Goal: Check status

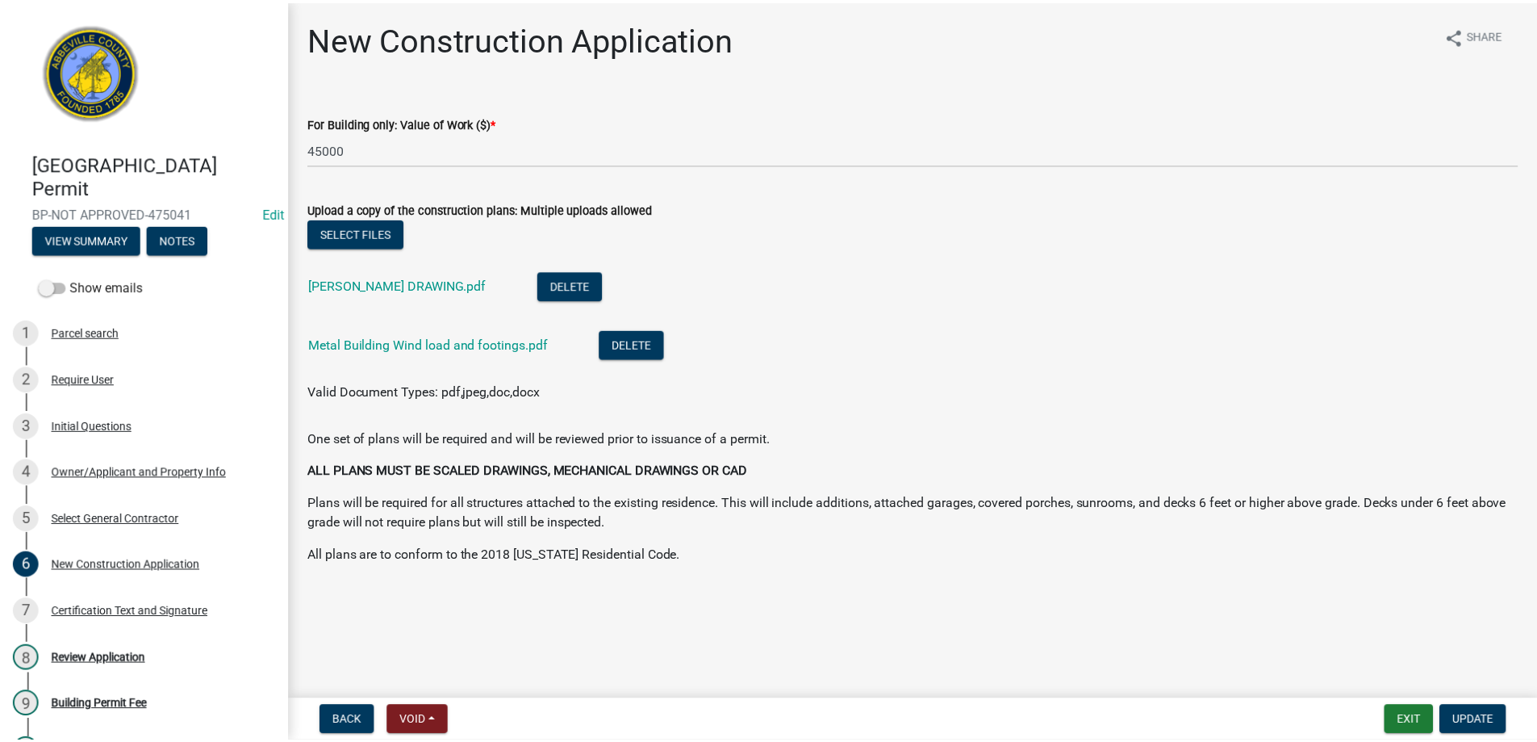
scroll to position [193, 0]
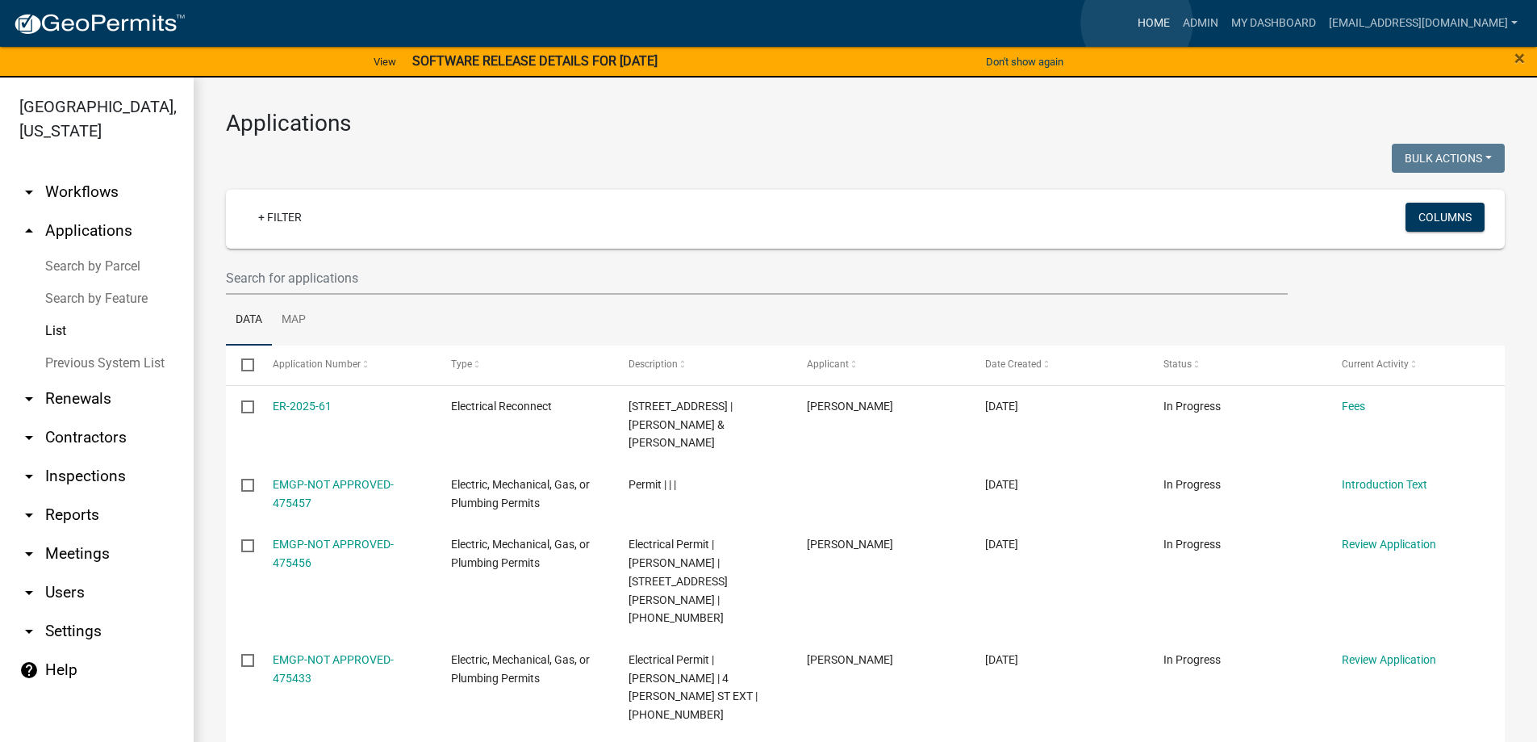
click at [1137, 23] on link "Home" at bounding box center [1153, 23] width 45 height 31
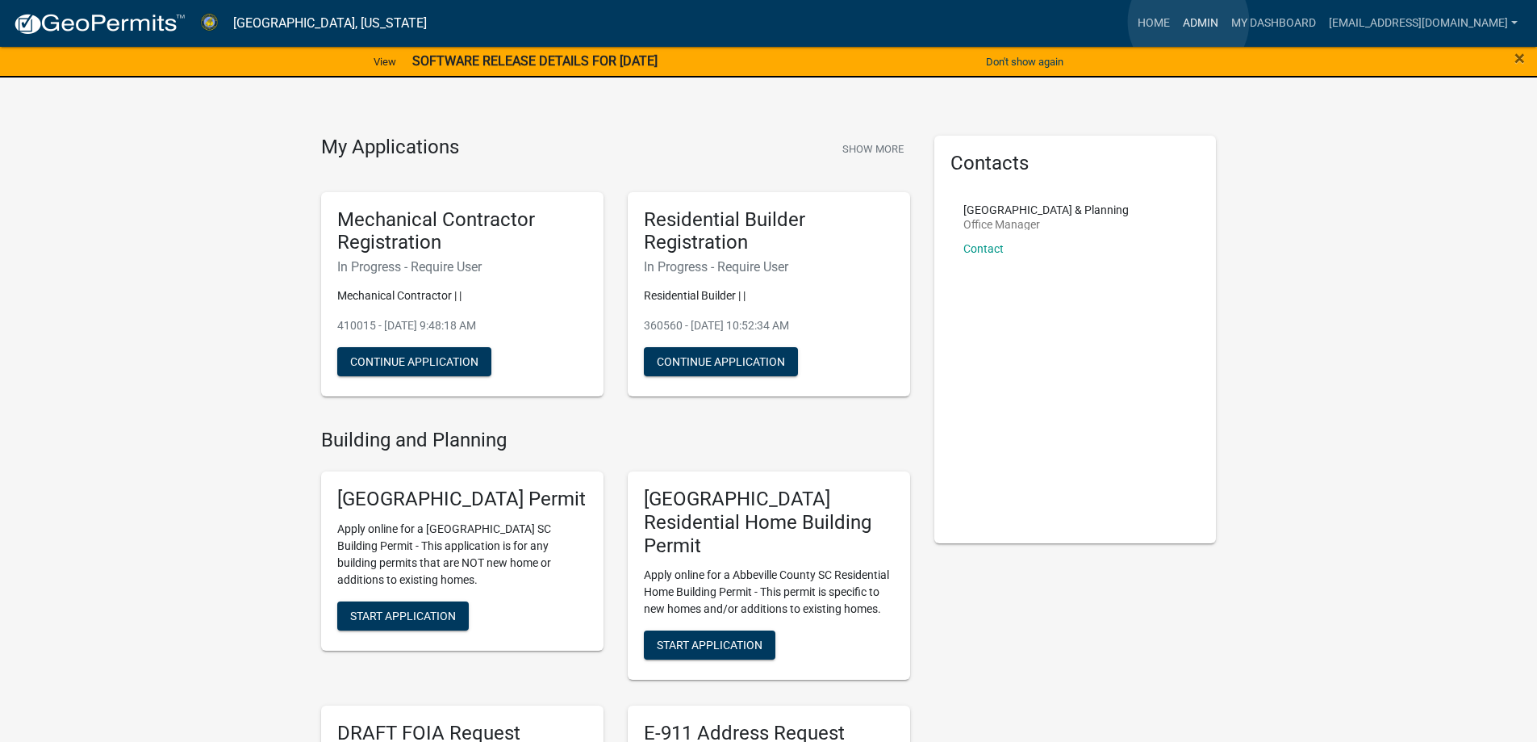
click at [1189, 22] on link "Admin" at bounding box center [1201, 23] width 48 height 31
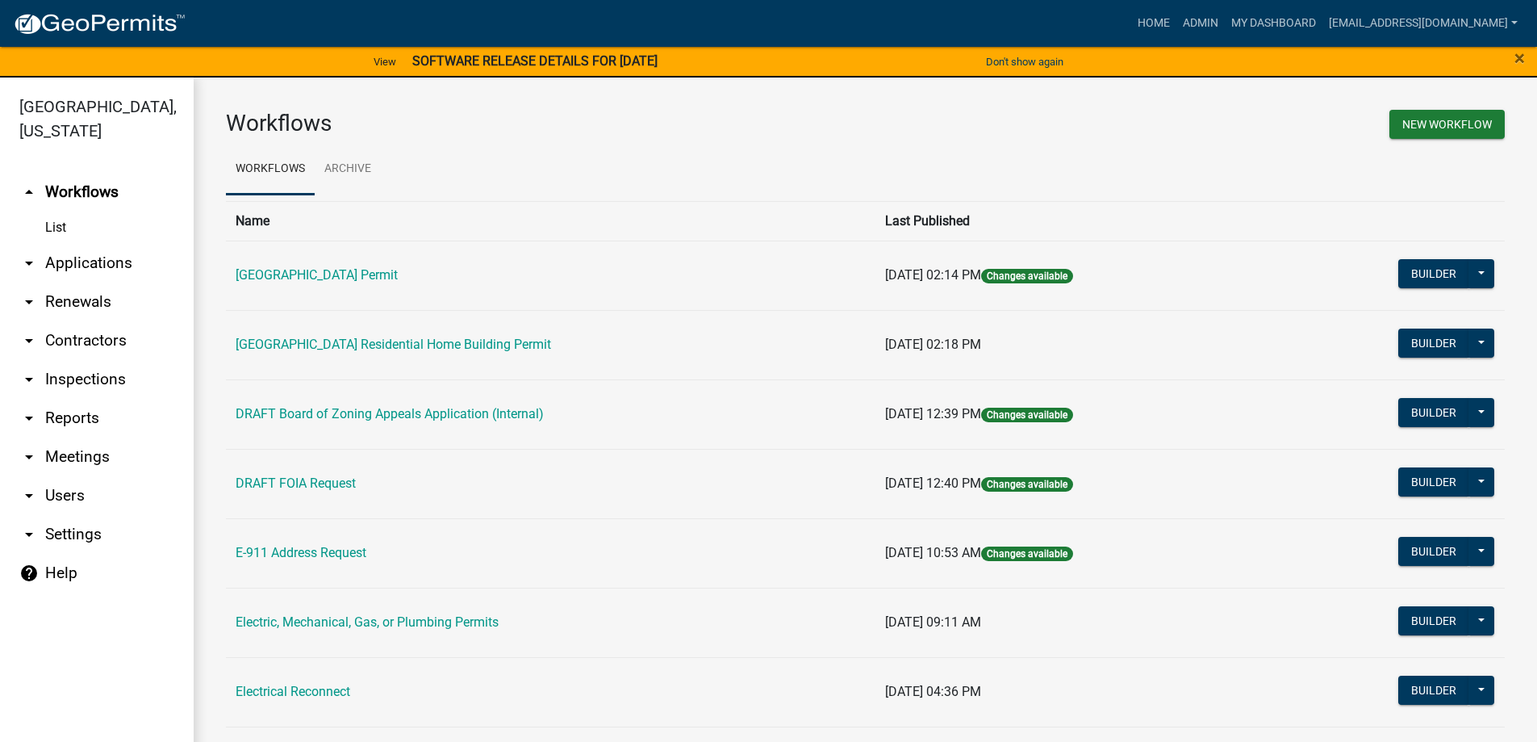
click at [69, 264] on link "arrow_drop_down Applications" at bounding box center [97, 263] width 194 height 39
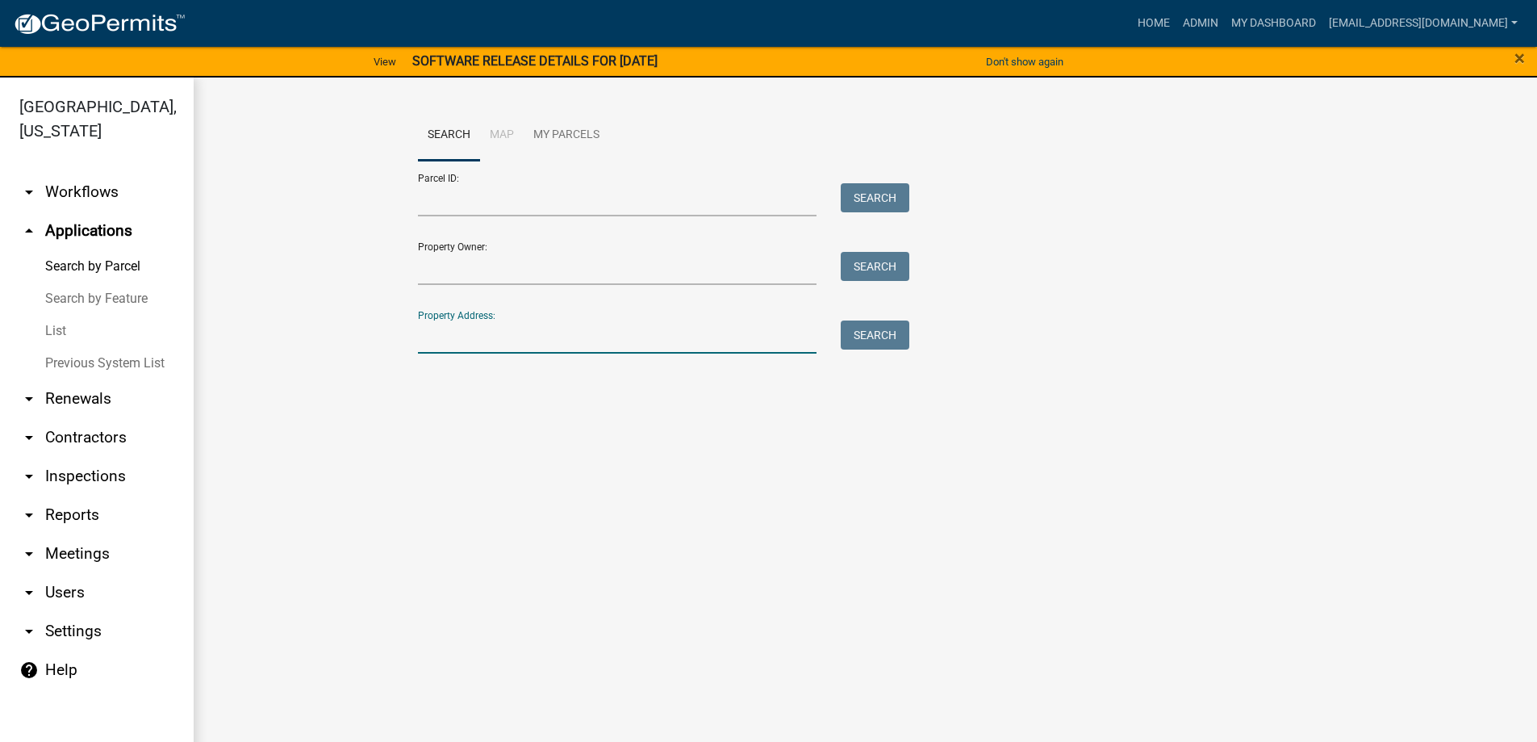
click at [533, 328] on input "Property Address:" at bounding box center [617, 336] width 399 height 33
type input "3312 [PERSON_NAME]"
click at [863, 331] on button "Search" at bounding box center [875, 334] width 69 height 29
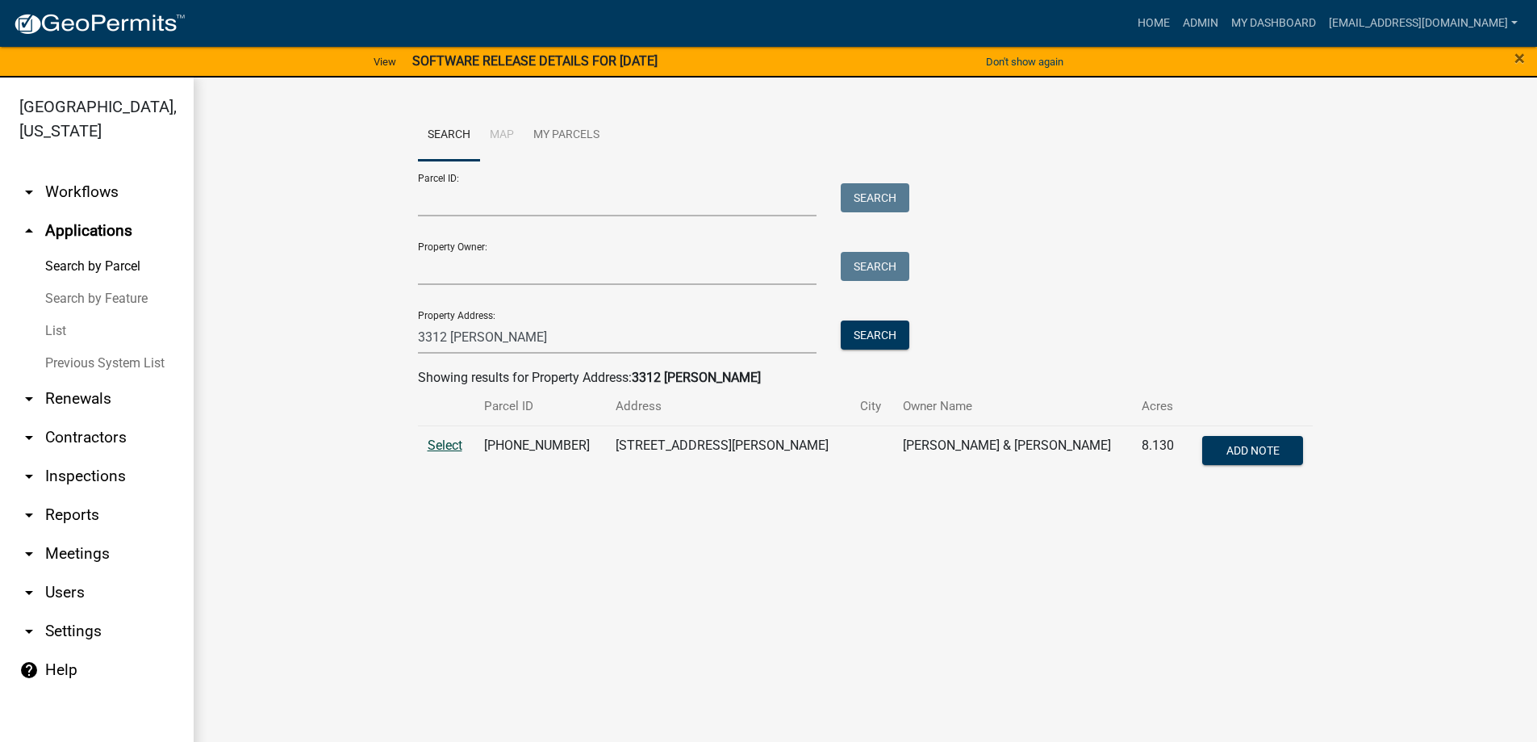
click at [445, 444] on span "Select" at bounding box center [445, 444] width 35 height 15
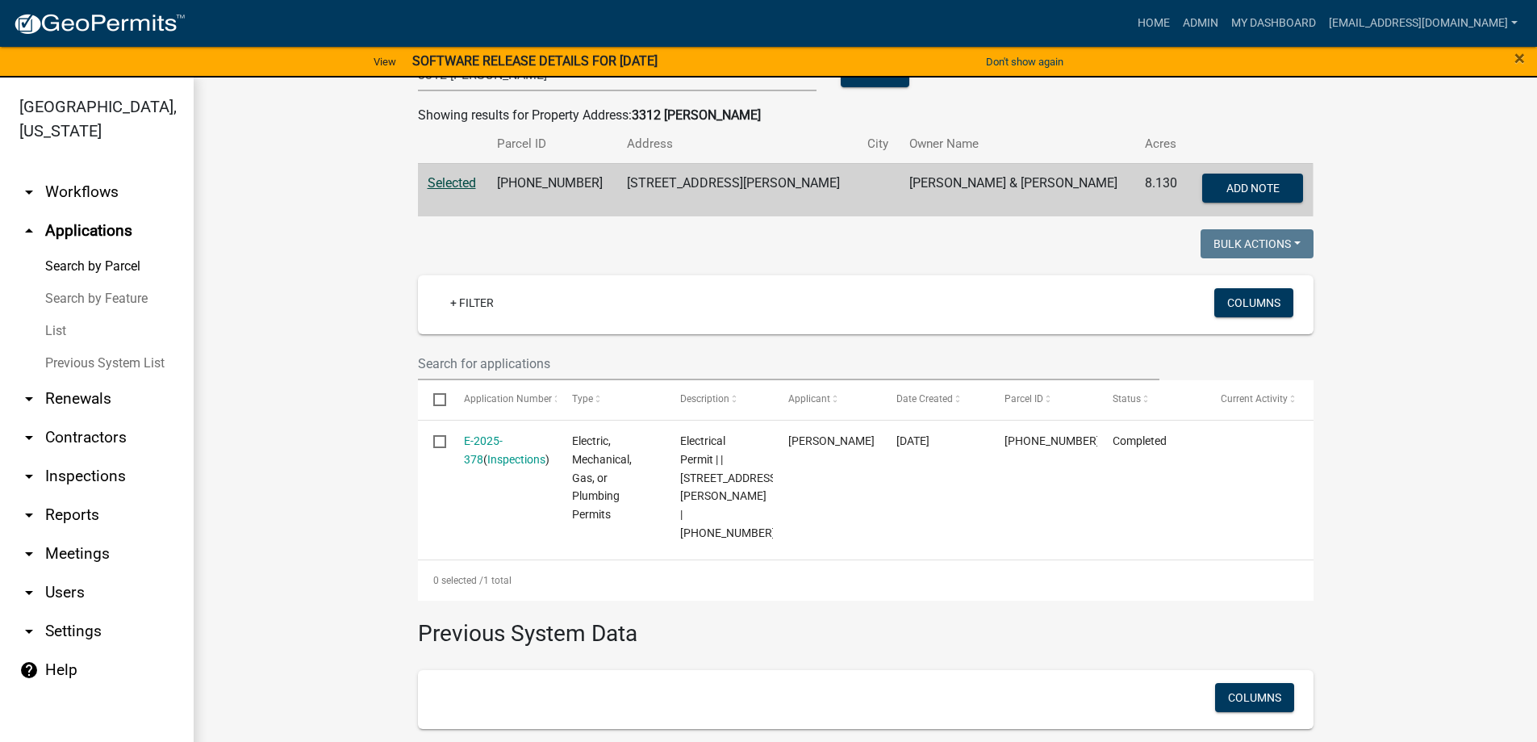
scroll to position [323, 0]
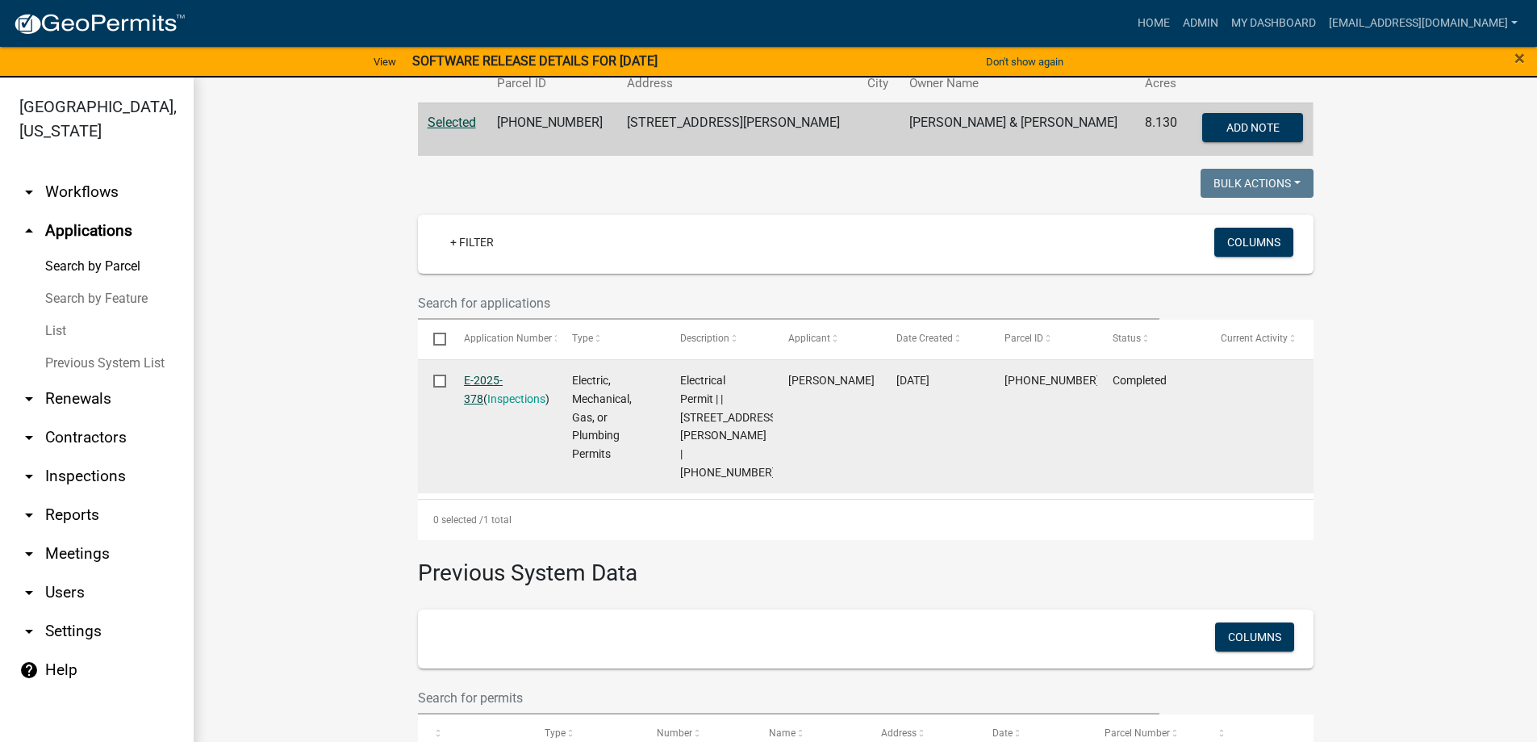
click at [486, 375] on link "E-2025-378" at bounding box center [483, 389] width 39 height 31
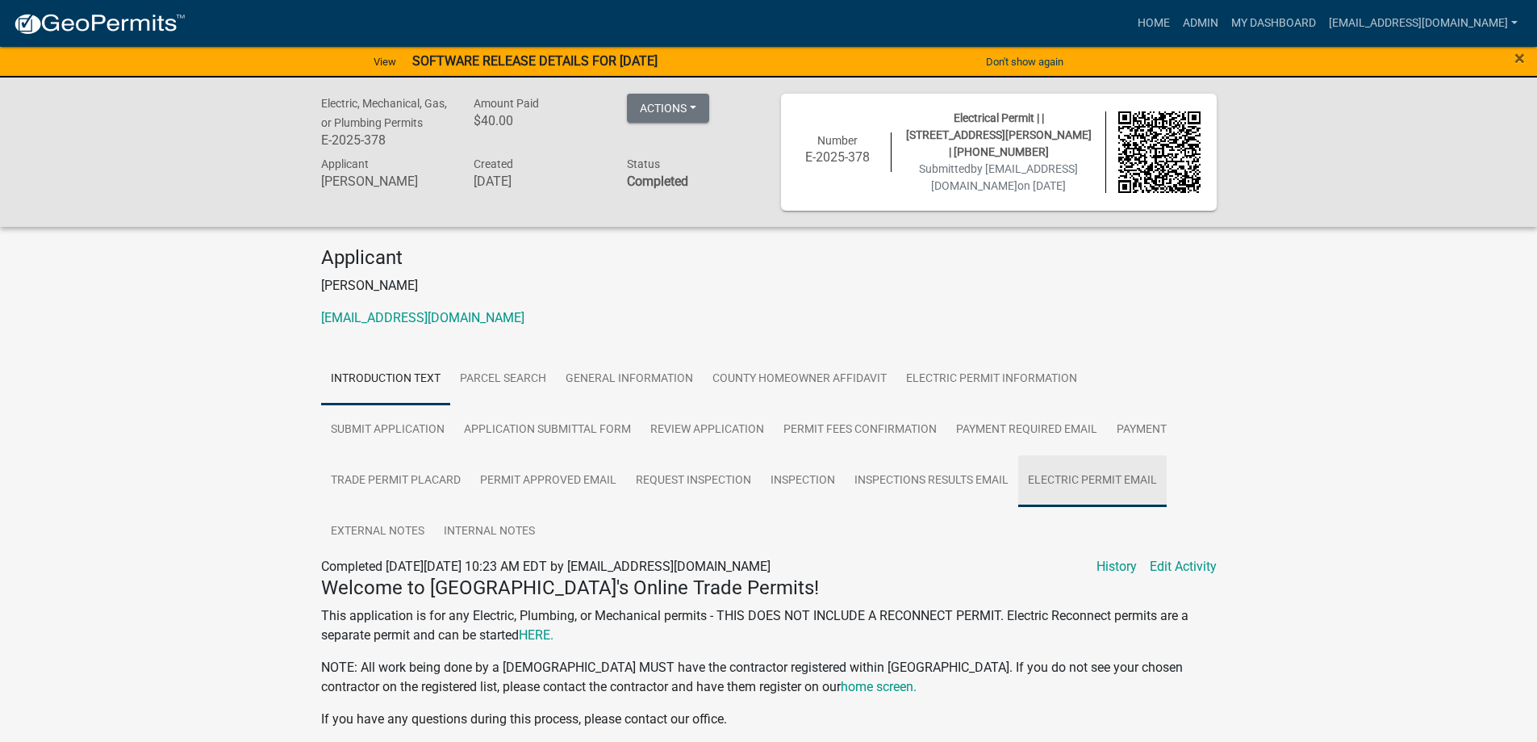
click at [1078, 477] on link "Electric Permit Email" at bounding box center [1092, 481] width 148 height 52
